Goal: Book appointment/travel/reservation

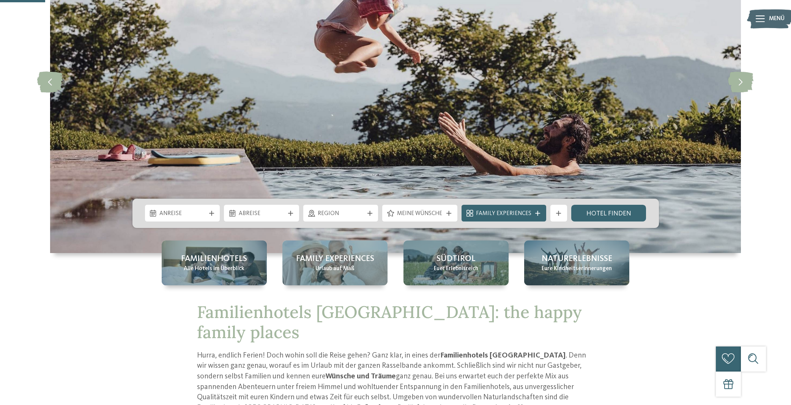
scroll to position [254, 0]
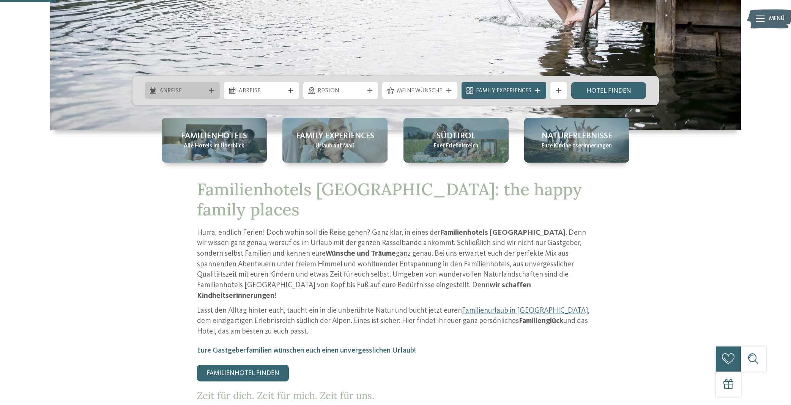
click at [196, 92] on span "Anreise" at bounding box center [182, 91] width 46 height 8
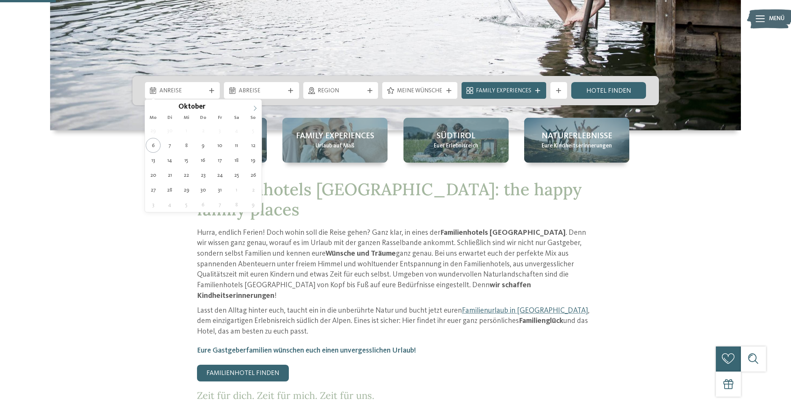
click at [257, 107] on icon at bounding box center [255, 108] width 5 height 5
type div "[DATE]"
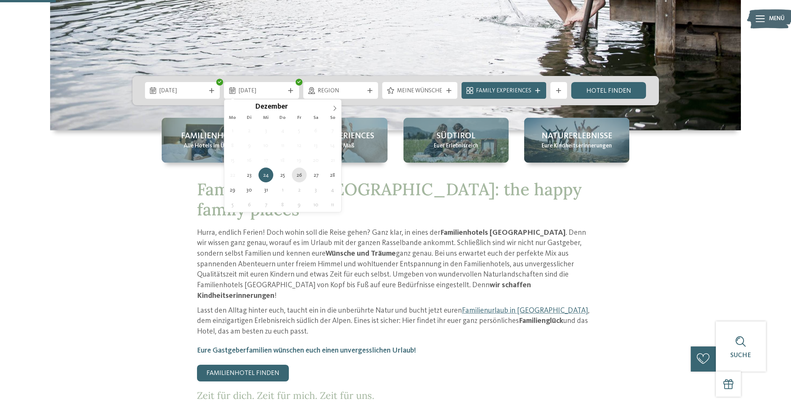
type div "[DATE]"
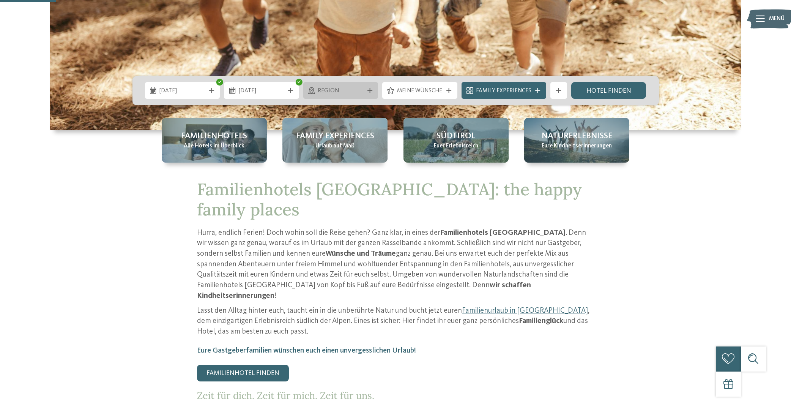
click at [343, 91] on span "Region" at bounding box center [341, 91] width 46 height 8
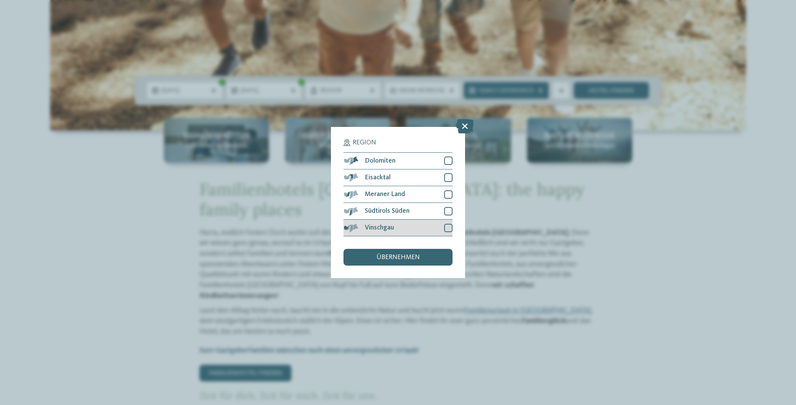
click at [369, 224] on span "Vinschgau" at bounding box center [379, 227] width 29 height 7
click at [383, 254] on span "übernehmen" at bounding box center [397, 257] width 43 height 7
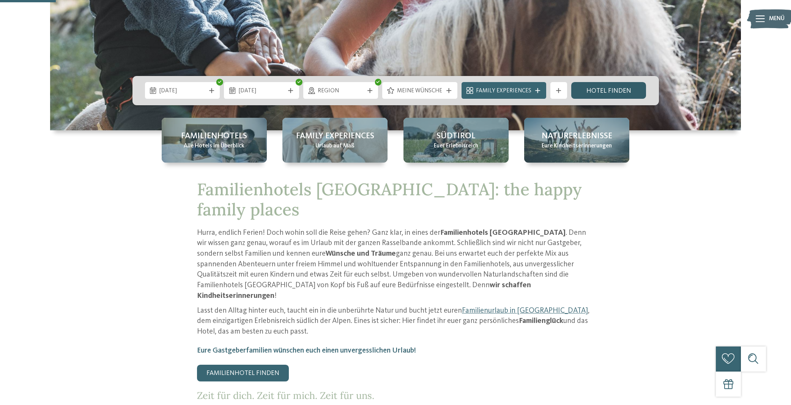
click at [580, 92] on link "Hotel finden" at bounding box center [609, 90] width 75 height 17
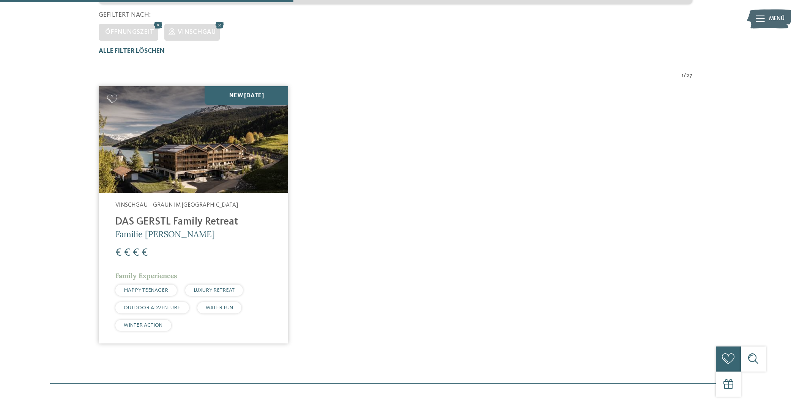
scroll to position [240, 0]
click at [221, 154] on img at bounding box center [194, 139] width 190 height 107
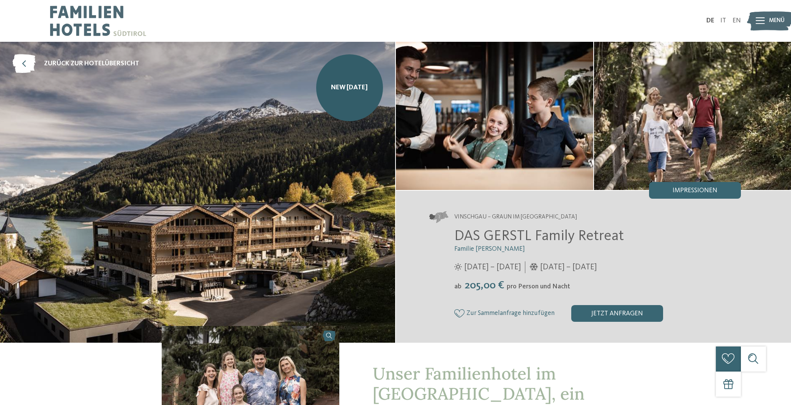
click at [409, 225] on div "Vinschgau – Graun im Vinschgau am Reschensee DAS GERSTL Family Retreat Familie …" at bounding box center [593, 267] width 395 height 152
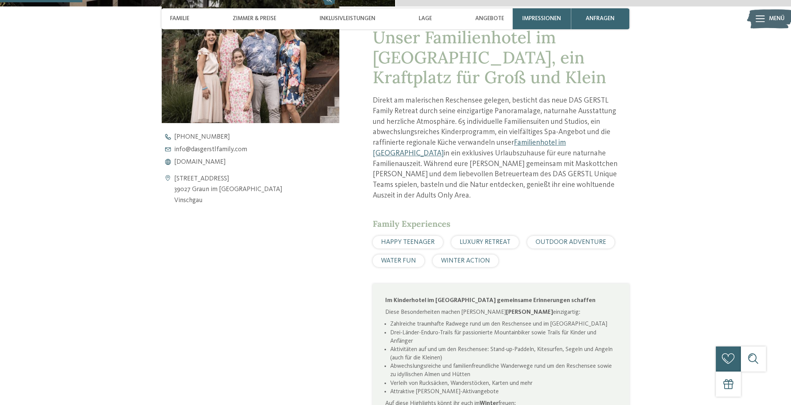
scroll to position [336, 0]
click at [188, 161] on span "www.dasgerstlfamily.com" at bounding box center [200, 161] width 52 height 7
